Goal: Information Seeking & Learning: Learn about a topic

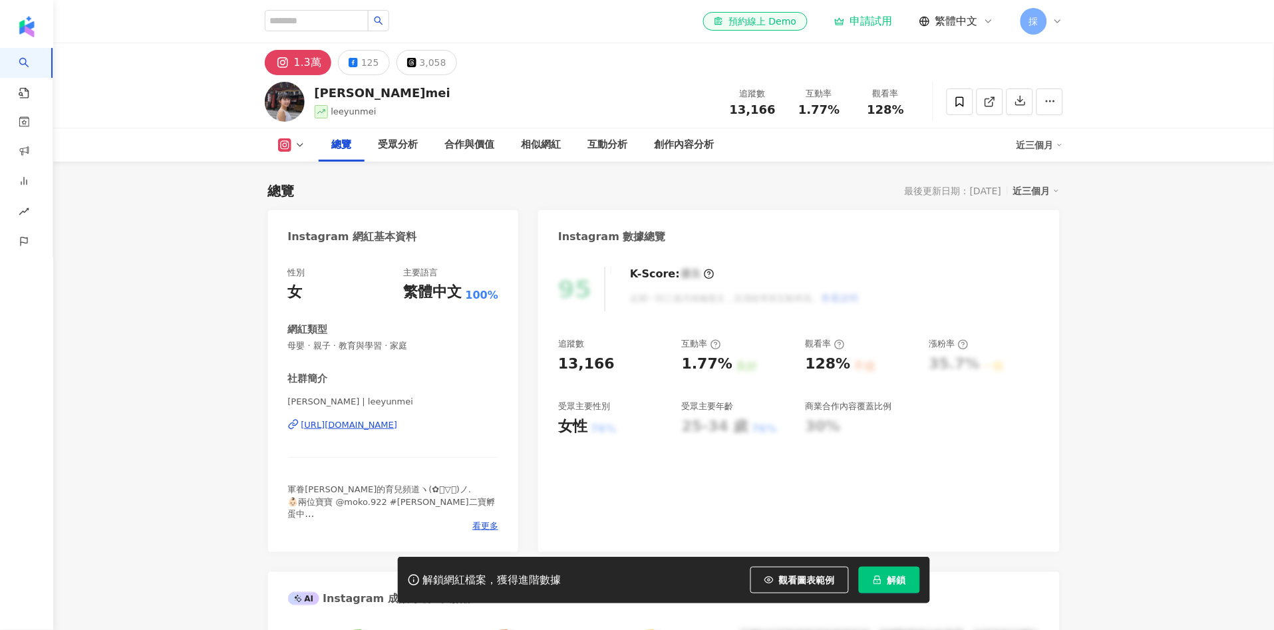
scroll to position [81, 0]
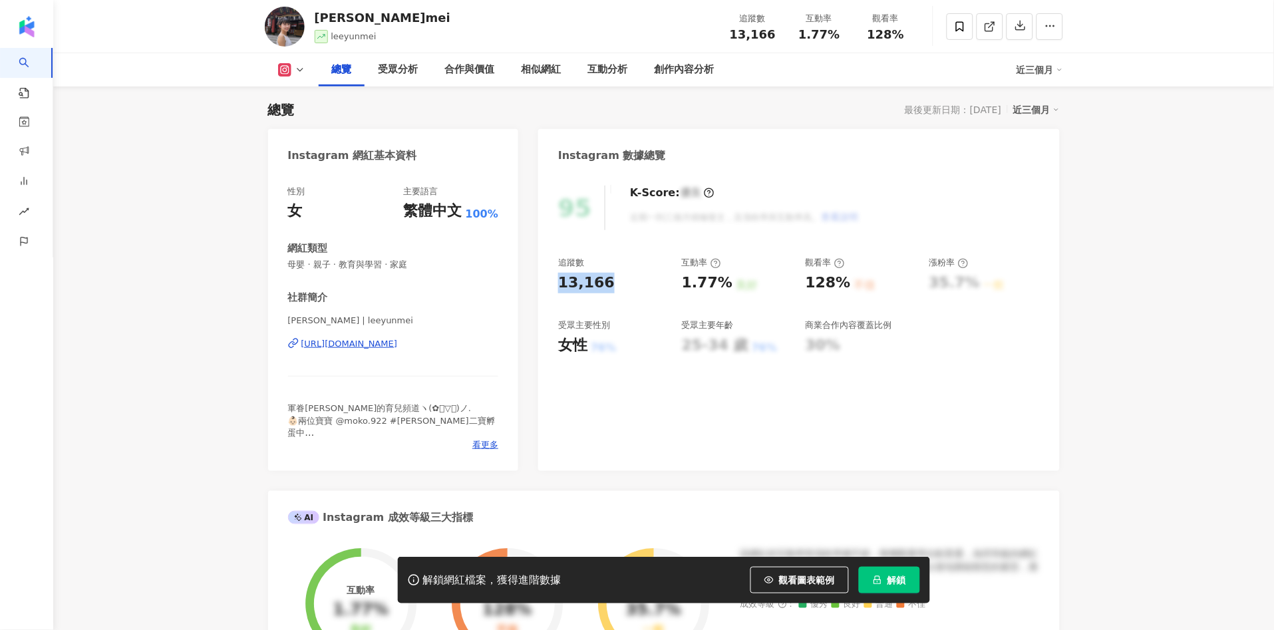
drag, startPoint x: 557, startPoint y: 283, endPoint x: 628, endPoint y: 274, distance: 71.8
click at [628, 274] on div "95 K-Score : 優良 近期一到三個月積極發文，且漲粉率與互動率高。 查看說明 追蹤數 13,166 互動率 1.77% 良好 觀看率 128% 不佳…" at bounding box center [798, 321] width 521 height 299
copy div "13,166"
drag, startPoint x: 804, startPoint y: 577, endPoint x: 702, endPoint y: 34, distance: 552.4
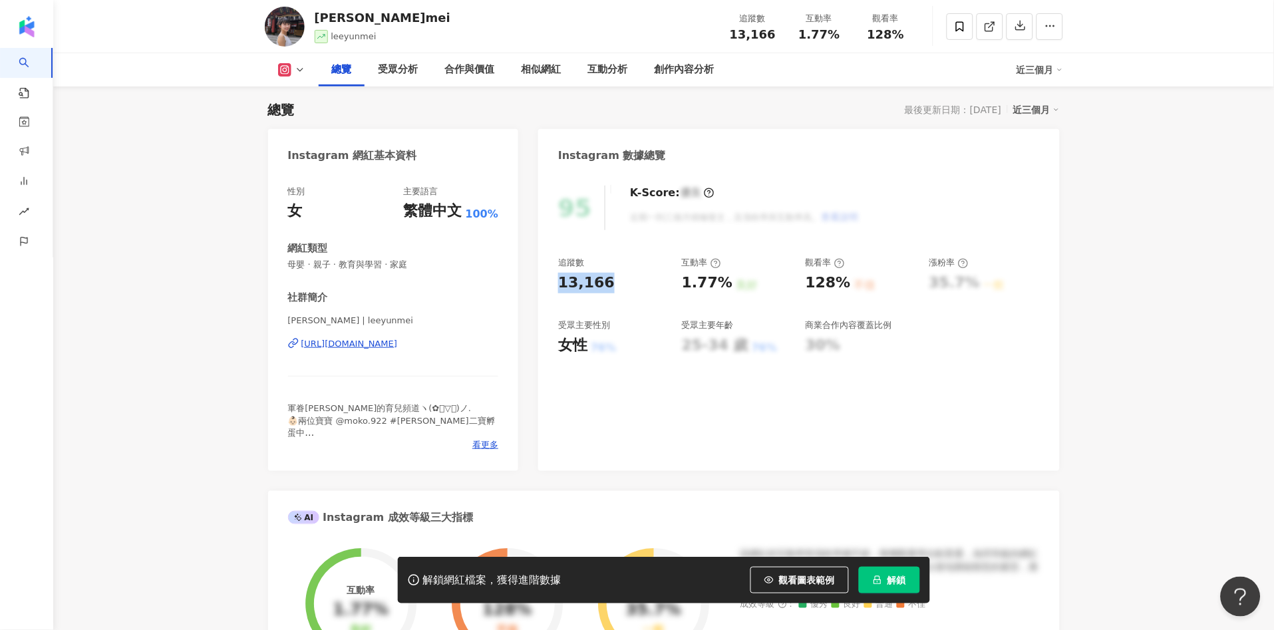
click at [804, 576] on span "觀看圖表範例" at bounding box center [807, 580] width 56 height 11
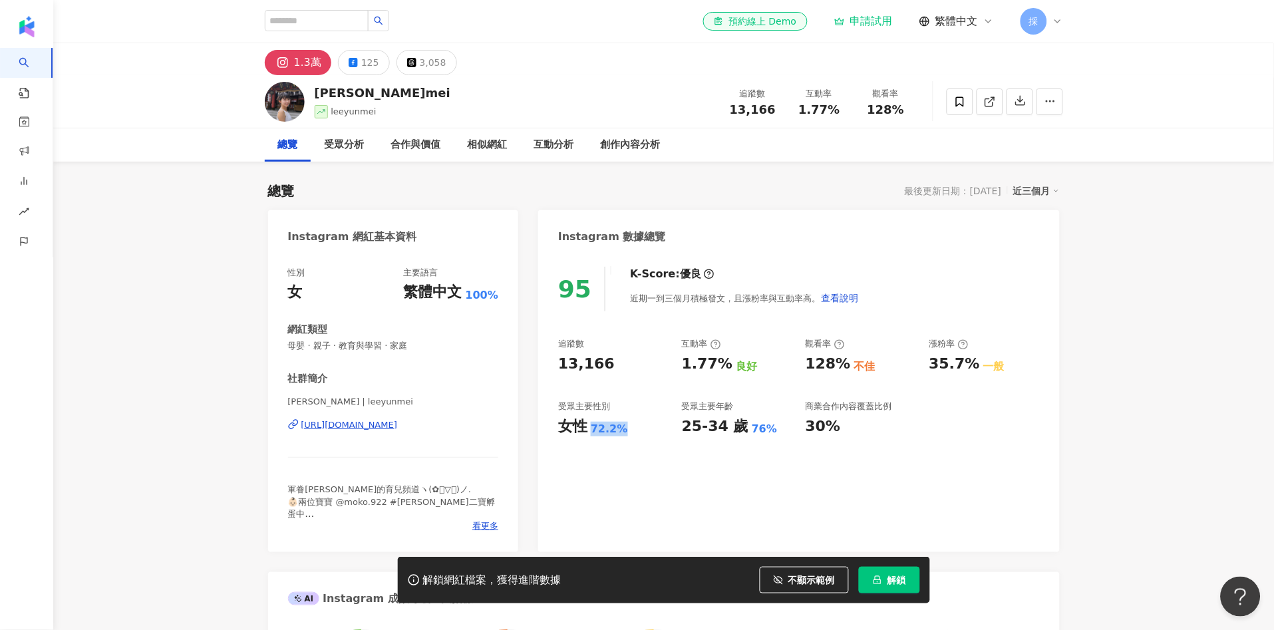
drag, startPoint x: 592, startPoint y: 428, endPoint x: 657, endPoint y: 434, distance: 64.8
click at [657, 434] on div "女性 72.2%" at bounding box center [613, 426] width 110 height 21
copy div "72.2%"
drag, startPoint x: 684, startPoint y: 363, endPoint x: 720, endPoint y: 358, distance: 36.2
click at [721, 362] on div "追蹤數 13,166 互動率 1.77% 良好 觀看率 128% 不佳 漲粉率 35.7% 一般 受眾主要性別 女性 72.2% 受眾主要年齡 25-34 歲…" at bounding box center [798, 387] width 481 height 98
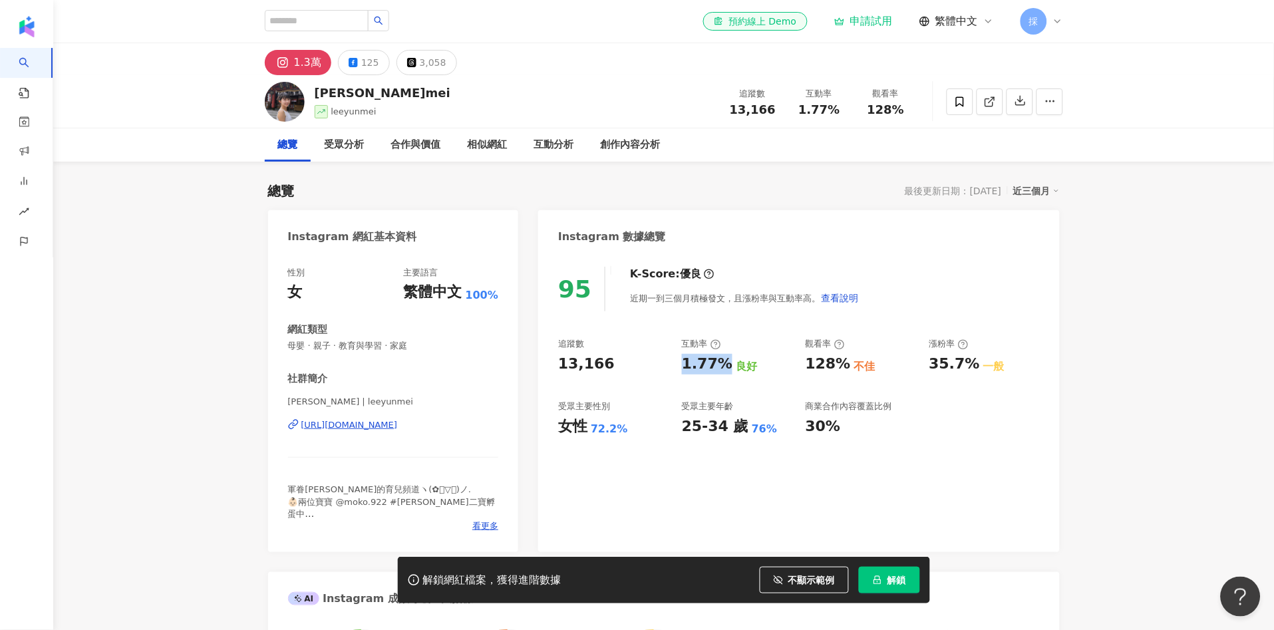
copy div "1.77%"
click at [565, 149] on div "互動分析" at bounding box center [554, 145] width 40 height 16
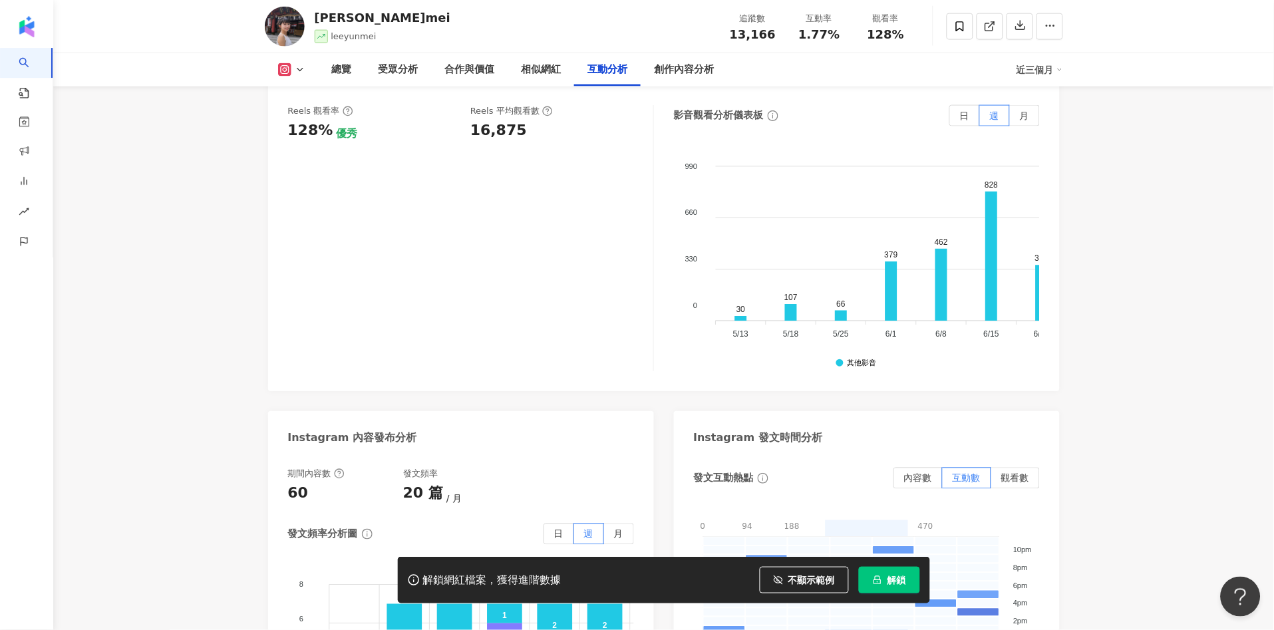
scroll to position [3106, 0]
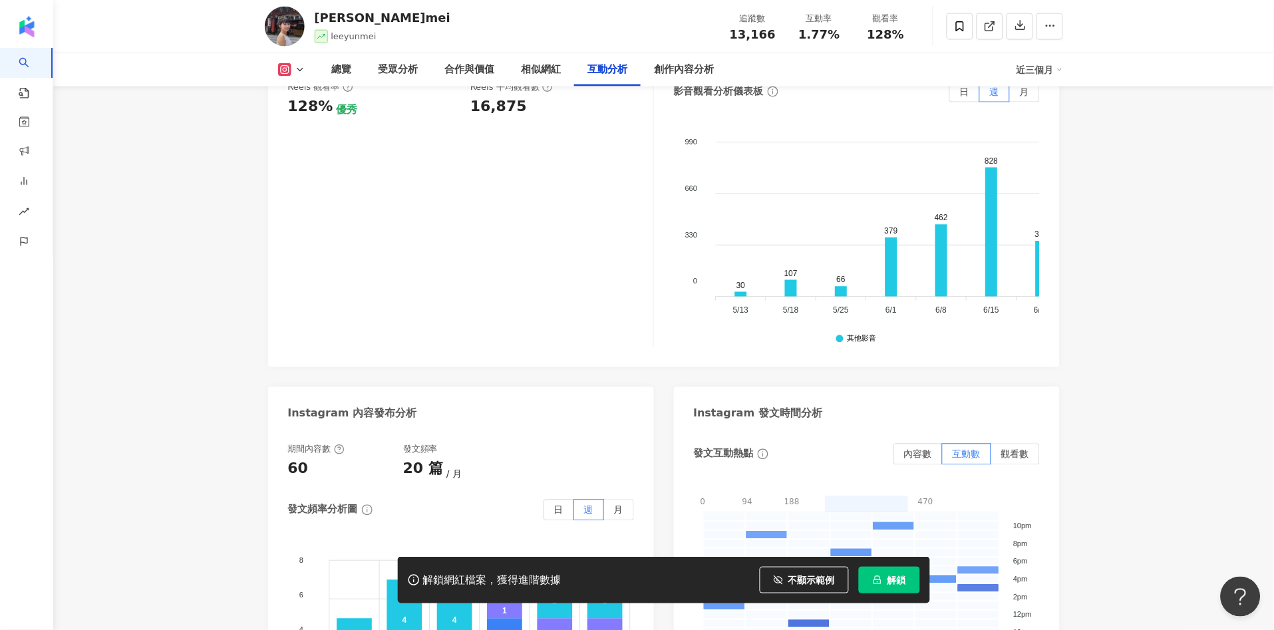
drag, startPoint x: 1164, startPoint y: 320, endPoint x: 1088, endPoint y: 345, distance: 80.4
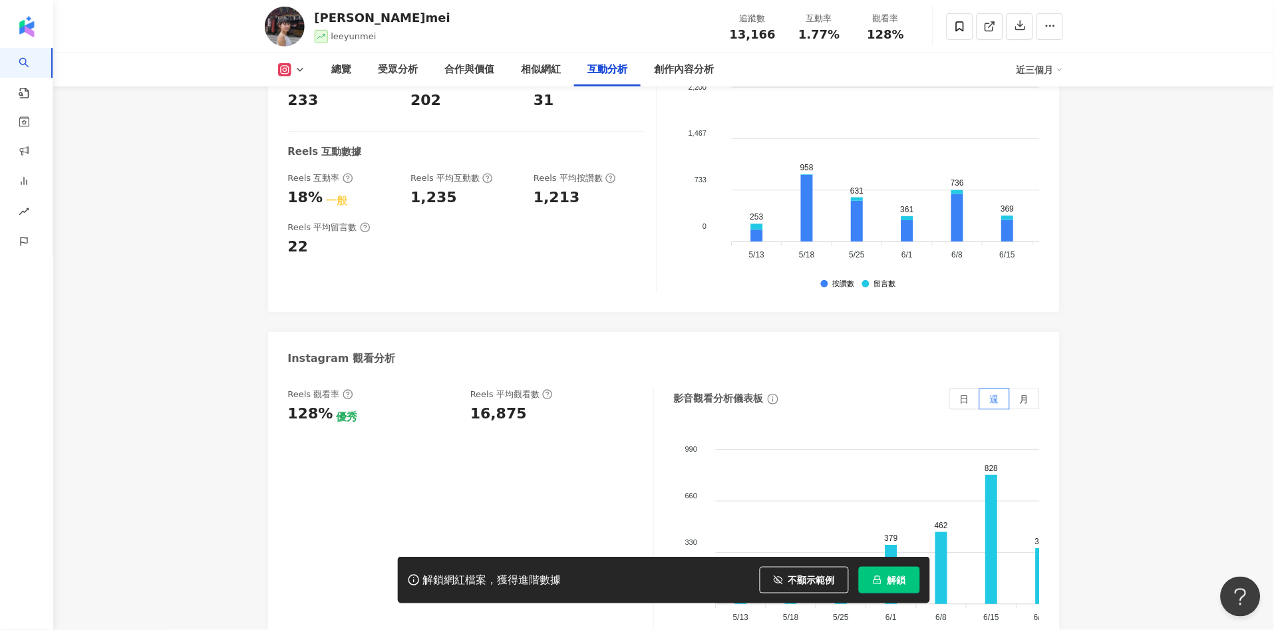
scroll to position [2737, 0]
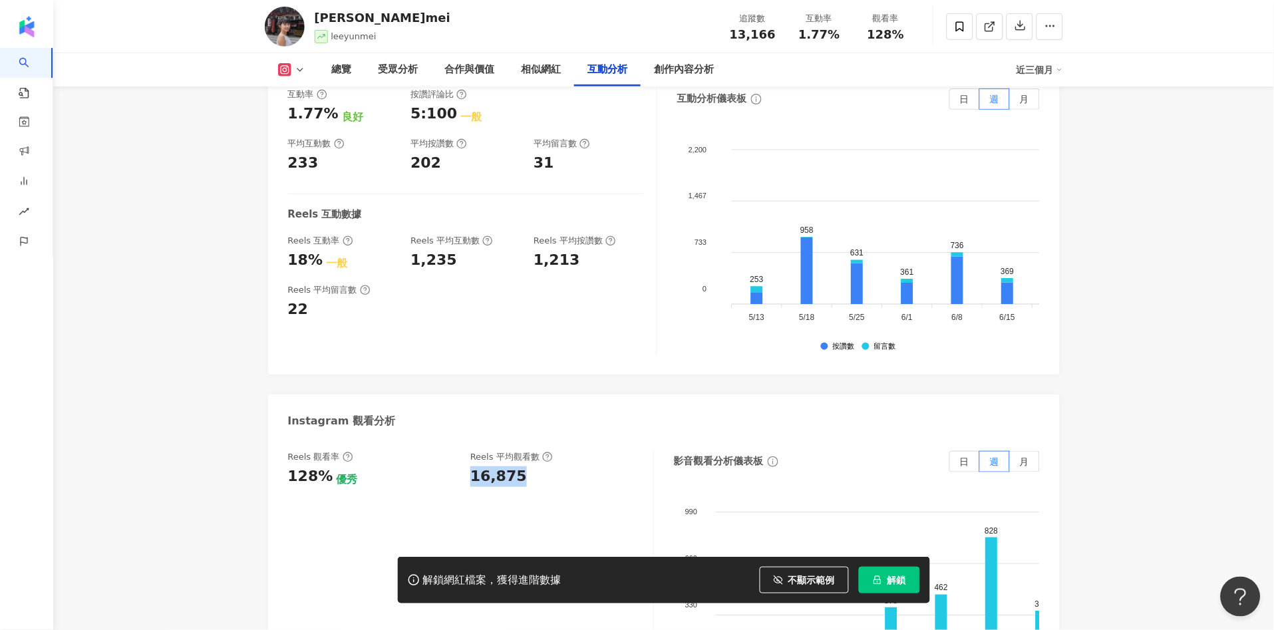
drag, startPoint x: 474, startPoint y: 428, endPoint x: 521, endPoint y: 430, distance: 46.6
click at [521, 451] on div "Reels 觀看率 128% 優秀 [PERSON_NAME] 平均觀看數 16,875" at bounding box center [464, 469] width 352 height 36
copy div "16,875"
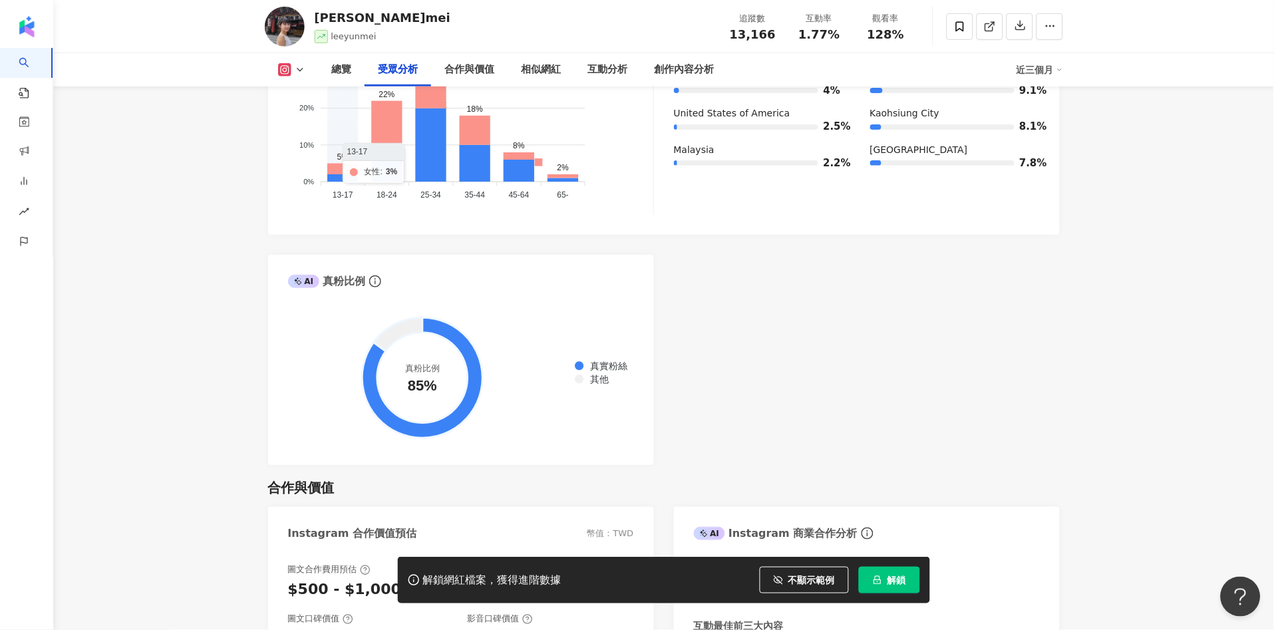
scroll to position [1407, 0]
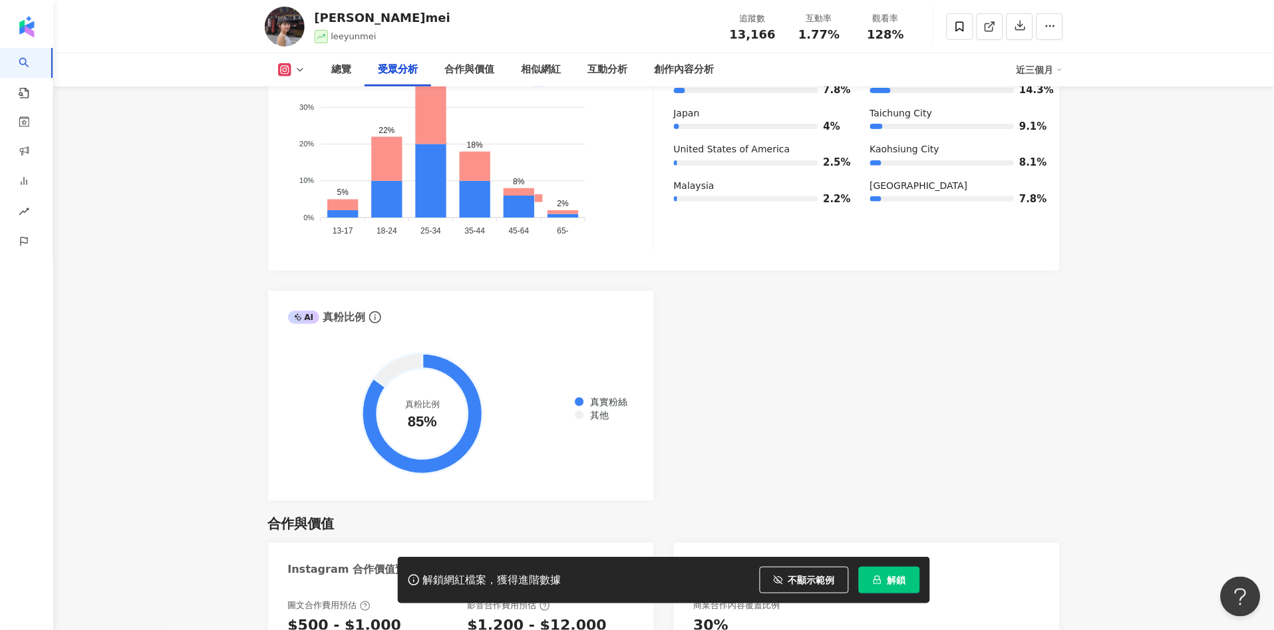
click at [295, 69] on icon at bounding box center [300, 70] width 11 height 11
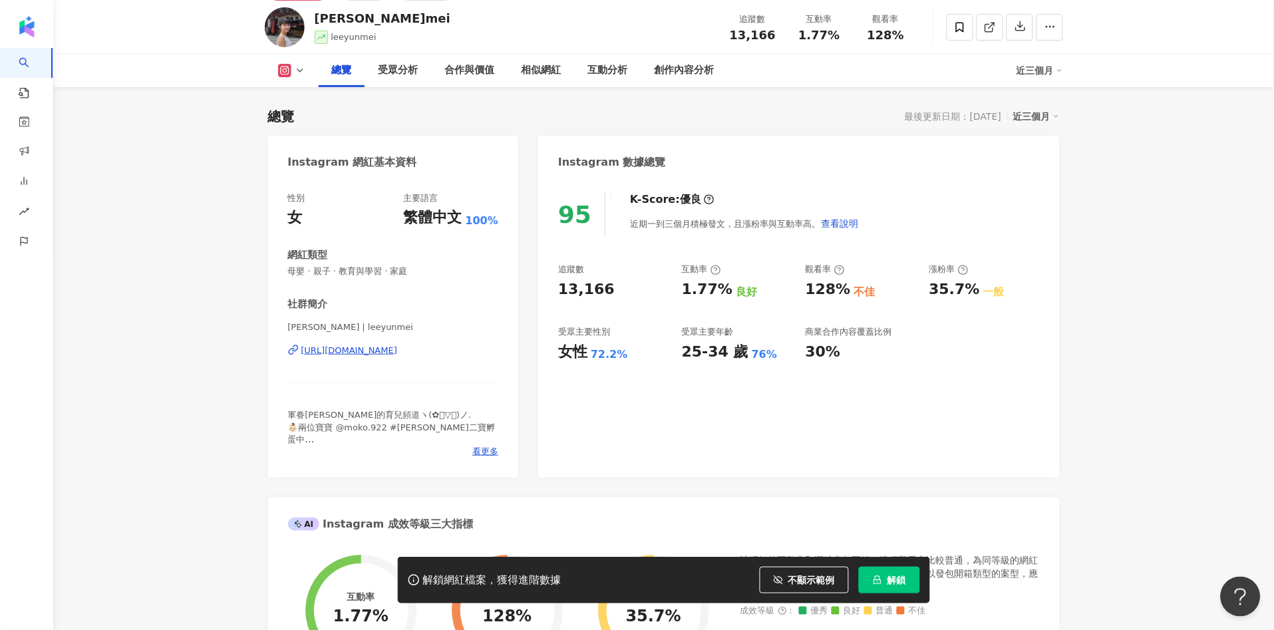
scroll to position [0, 0]
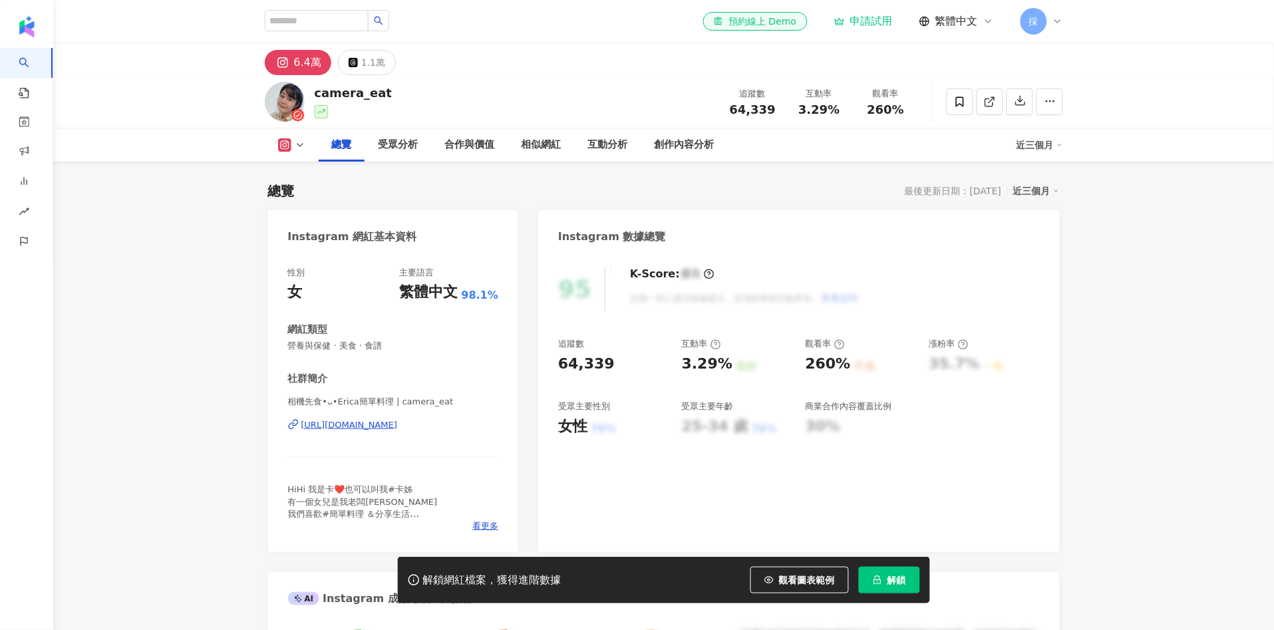
scroll to position [81, 0]
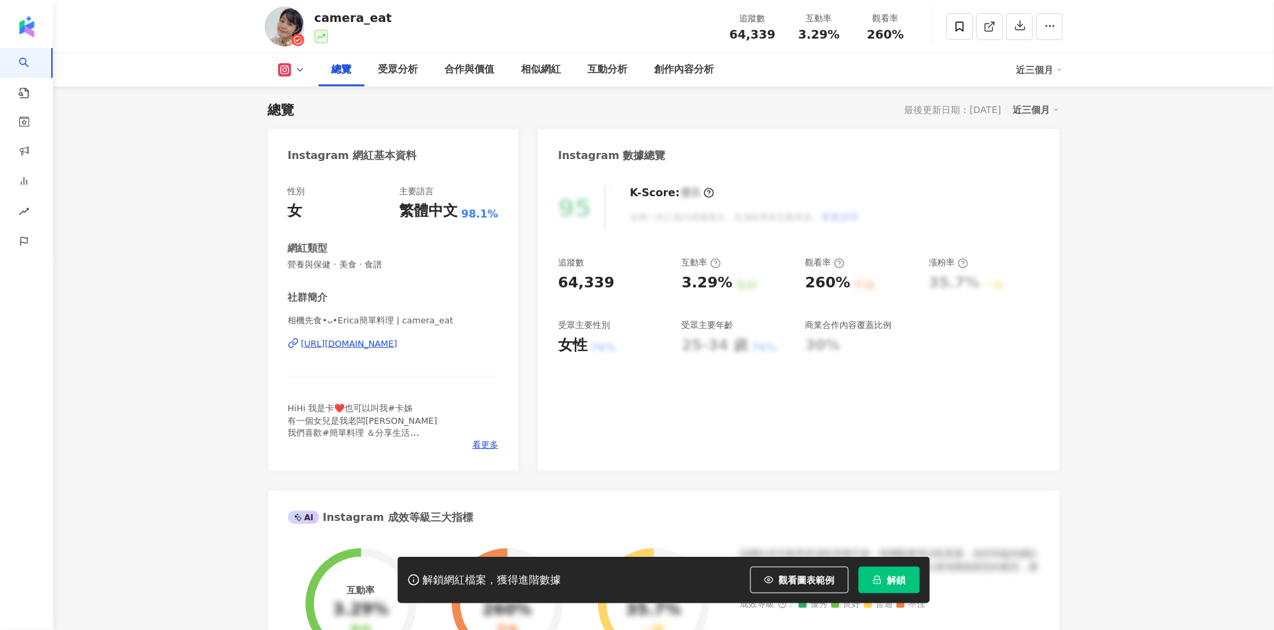
click at [796, 583] on span "觀看圖表範例" at bounding box center [807, 580] width 56 height 11
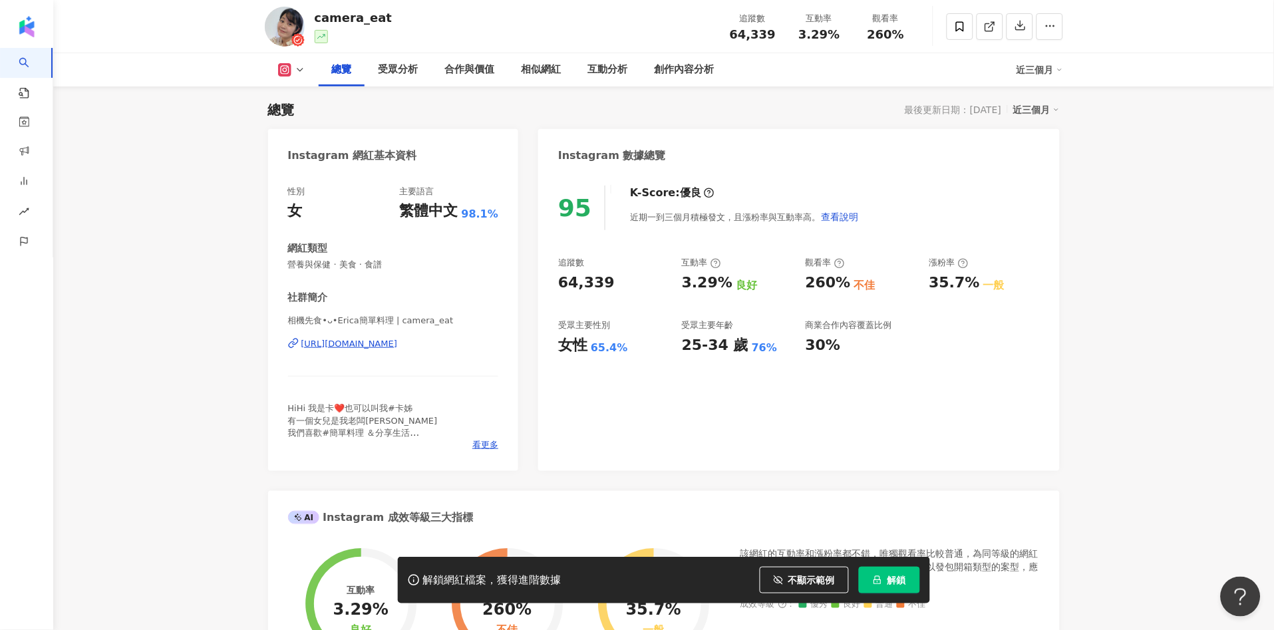
scroll to position [0, 0]
